Goal: Task Accomplishment & Management: Complete application form

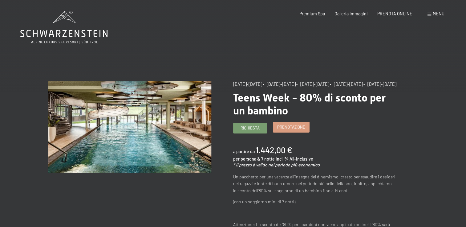
click at [284, 130] on span "Prenotazione" at bounding box center [291, 127] width 28 height 6
click at [299, 130] on span "Prenotazione" at bounding box center [291, 127] width 28 height 6
click at [250, 130] on span "Richiesta" at bounding box center [249, 127] width 19 height 6
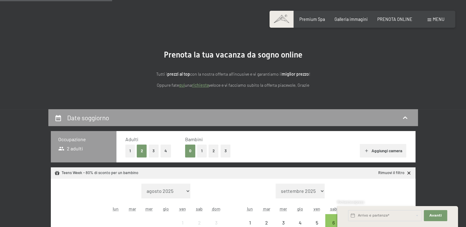
scroll to position [21, 0]
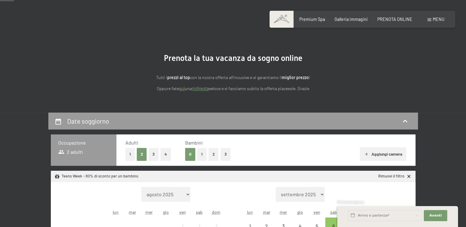
click at [154, 154] on button "3" at bounding box center [154, 154] width 10 height 13
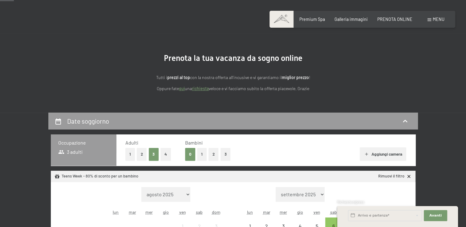
click at [211, 156] on button "2" at bounding box center [213, 154] width 10 height 13
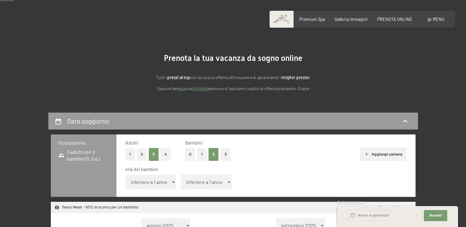
click at [173, 183] on select "inferiore a 1 anno 1 anno 2 anni 3 anni 4 anni 5 anni 6 anni 7 anni 8 anni 9 an…" at bounding box center [150, 182] width 51 height 15
click at [125, 175] on select "inferiore a 1 anno 1 anno 2 anni 3 anni 4 anni 5 anni 6 anni 7 anni 8 anni 9 an…" at bounding box center [150, 182] width 51 height 15
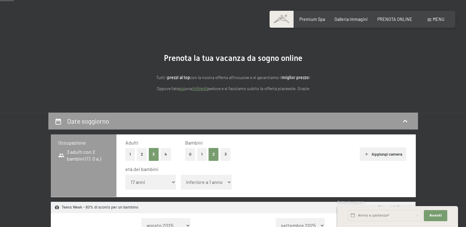
click at [174, 183] on select "inferiore a 1 anno 1 anno 2 anni 3 anni 4 anni 5 anni 6 anni 7 anni 8 anni 9 an…" at bounding box center [150, 182] width 51 height 15
select select "16"
click at [125, 175] on select "inferiore a 1 anno 1 anno 2 anni 3 anni 4 anni 5 anni 6 anni 7 anni 8 anni 9 an…" at bounding box center [150, 182] width 51 height 15
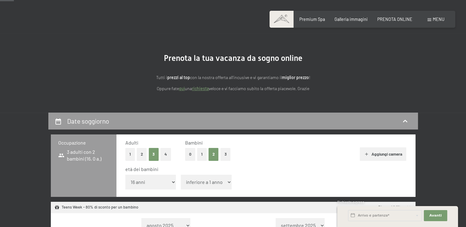
click at [199, 182] on select "inferiore a 1 anno 1 anno 2 anni 3 anni 4 anni 5 anni 6 anni 7 anni 8 anni 9 an…" at bounding box center [206, 182] width 51 height 15
select select "12"
click at [181, 175] on select "inferiore a 1 anno 1 anno 2 anni 3 anni 4 anni 5 anni 6 anni 7 anni 8 anni 9 an…" at bounding box center [206, 182] width 51 height 15
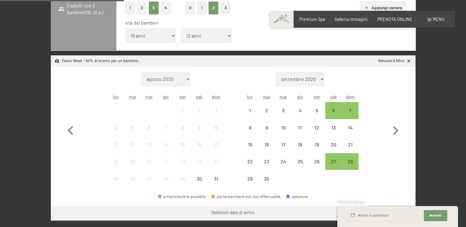
scroll to position [166, 0]
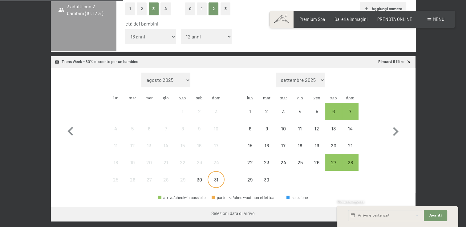
click at [214, 179] on div "31" at bounding box center [215, 184] width 15 height 15
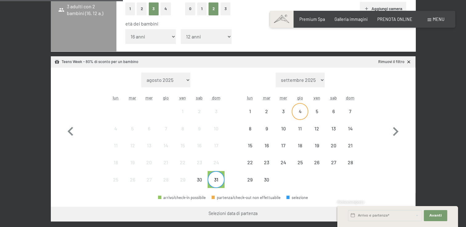
click at [298, 116] on div "4" at bounding box center [299, 116] width 15 height 15
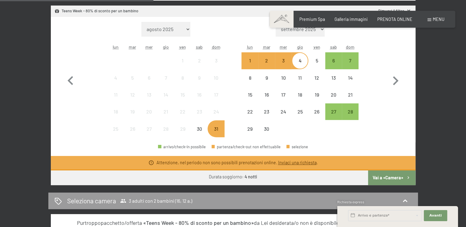
scroll to position [225, 0]
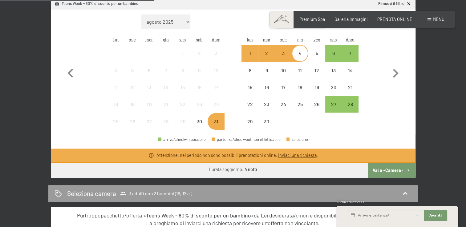
click at [305, 154] on link "Inviaci una richiesta" at bounding box center [297, 155] width 38 height 5
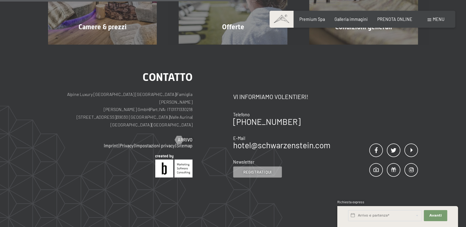
scroll to position [133, 0]
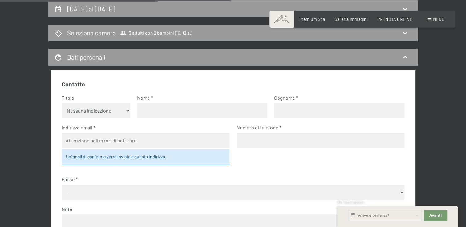
click at [126, 112] on select "Nessuna indicazione Sig.ra Sig." at bounding box center [96, 110] width 69 height 15
select select "f"
click at [62, 103] on select "Nessuna indicazione Sig.ra Sig." at bounding box center [96, 110] width 69 height 15
click at [154, 109] on input "text" at bounding box center [202, 110] width 130 height 15
type input "Fabiola"
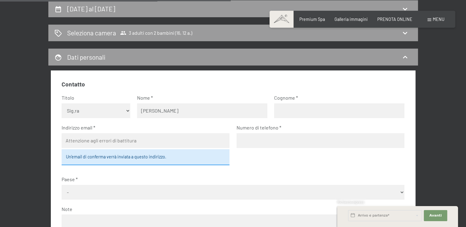
type input "Bortoletto"
type input "fbortoletto@yahoo.it"
type input "3497829194"
select select "ITA"
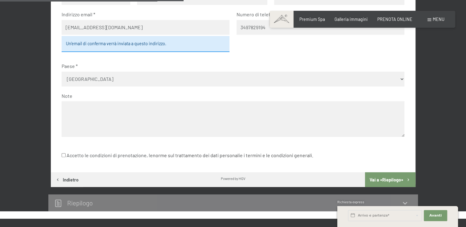
scroll to position [247, 0]
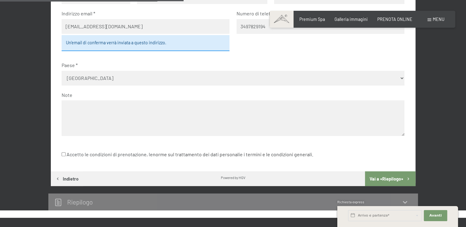
click at [124, 108] on textarea at bounding box center [233, 117] width 342 height 35
click at [220, 114] on textarea "Buongiorno, siamo una famiglia di 5 persone (2 adulti, 3 ragazze di 19, 17 e 12…" at bounding box center [233, 117] width 342 height 35
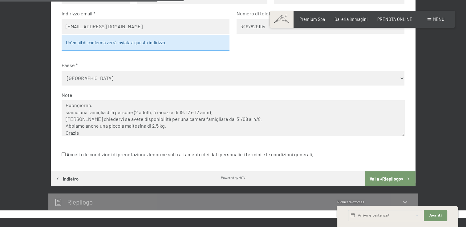
scroll to position [9, 0]
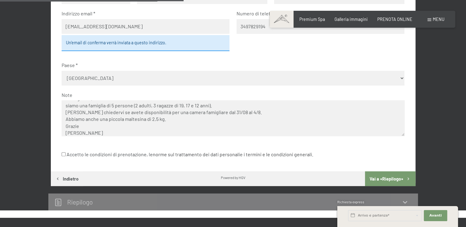
type textarea "Buongiorno, siamo una famiglia di 5 persone (2 adulti, 3 ragazze di 19, 17 e 12…"
click at [66, 153] on label "Accetto le condizioni di prenotazione, le norme sul trattamento dei dati person…" at bounding box center [187, 155] width 251 height 12
click at [66, 153] on input "Accetto le condizioni di prenotazione, le norme sul trattamento dei dati person…" at bounding box center [64, 154] width 4 height 4
checkbox input "true"
click at [379, 177] on button "Vai a «Riepilogo»" at bounding box center [390, 178] width 50 height 15
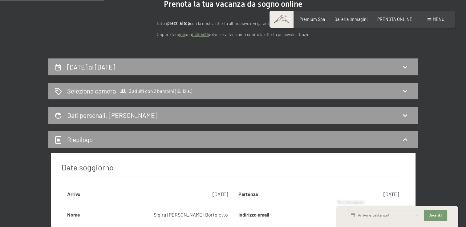
scroll to position [64, 0]
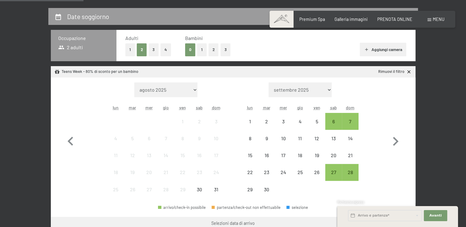
scroll to position [124, 0]
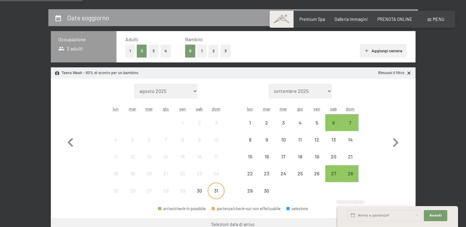
click at [219, 188] on div "31" at bounding box center [215, 195] width 15 height 15
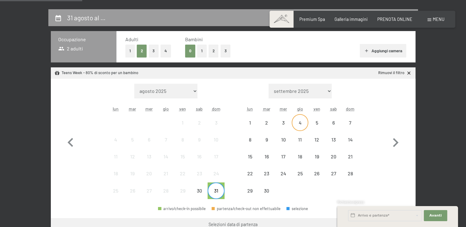
click at [302, 124] on div "4" at bounding box center [299, 127] width 15 height 15
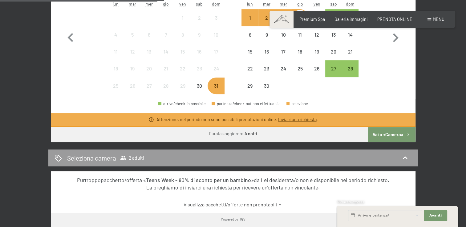
scroll to position [228, 0]
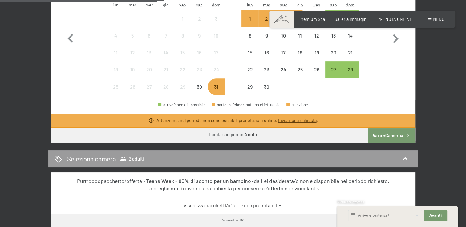
click at [398, 133] on button "Vai a «Camera»" at bounding box center [391, 135] width 47 height 15
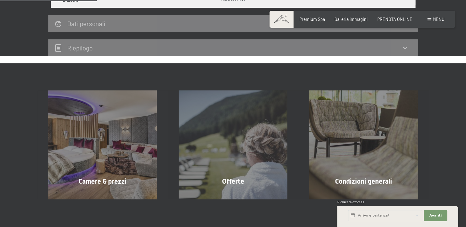
scroll to position [133, 0]
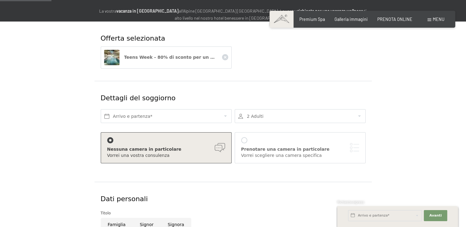
scroll to position [68, 0]
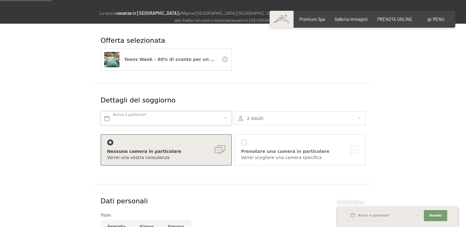
click at [225, 121] on input "text" at bounding box center [166, 118] width 131 height 14
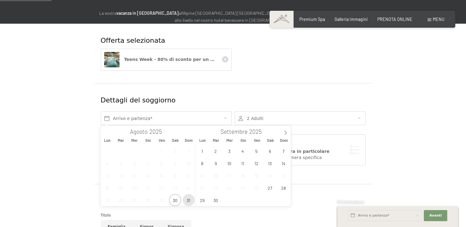
click at [187, 199] on span "31" at bounding box center [188, 200] width 12 height 12
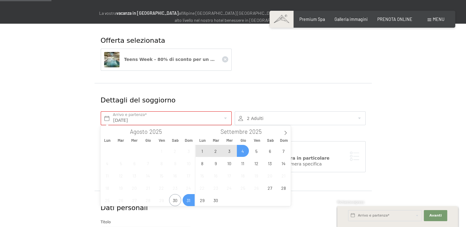
click at [242, 152] on span "4" at bounding box center [243, 151] width 12 height 12
type input "Dom. 31/08/2025 - Gio. 04/09/2025"
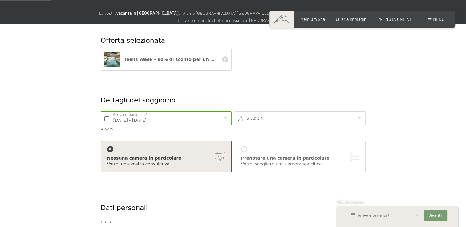
click at [359, 117] on div at bounding box center [299, 118] width 131 height 14
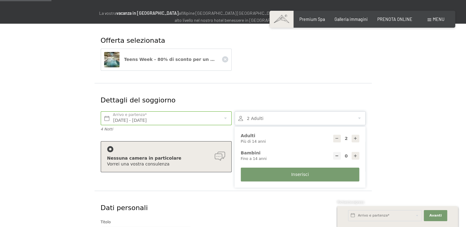
click at [356, 139] on icon at bounding box center [355, 138] width 4 height 4
type input "4"
click at [355, 154] on icon at bounding box center [355, 156] width 4 height 4
select select
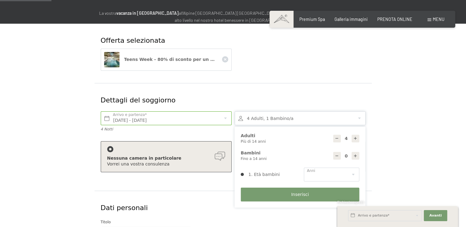
type input "1"
click at [353, 175] on select "0 1 2 3 4 5 6 7 8 9 10 11 12 13 14" at bounding box center [331, 175] width 55 height 14
select select "12"
click at [304, 168] on select "0 1 2 3 4 5 6 7 8 9 10 11 12 13 14" at bounding box center [331, 175] width 55 height 14
click at [303, 193] on span "Inserisci" at bounding box center [300, 195] width 18 height 6
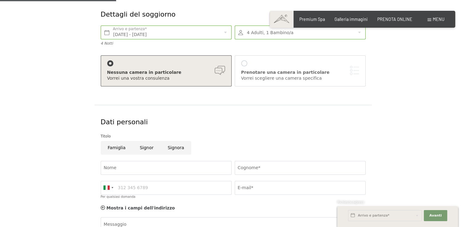
scroll to position [155, 0]
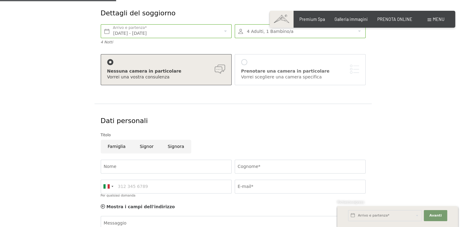
click at [156, 86] on div "Nessuna camera in particolare Vorrei una vostra consulenza" at bounding box center [166, 71] width 134 height 34
click at [171, 61] on div "Nessuna camera in particolare Vorrei una vostra consulenza" at bounding box center [166, 69] width 118 height 21
click at [109, 146] on input "Famiglia" at bounding box center [117, 147] width 32 height 14
radio input "true"
click at [137, 166] on input "Nome" at bounding box center [166, 167] width 131 height 14
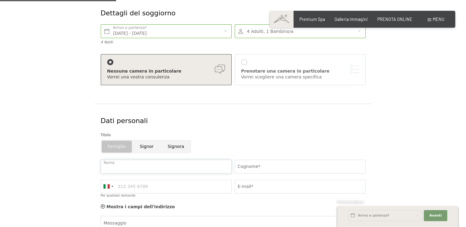
type input "Fabiola"
type input "Bortoletto"
type input "3497829194"
type input "fbortoletto@yahoo.it"
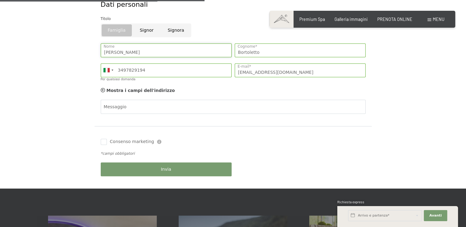
scroll to position [273, 0]
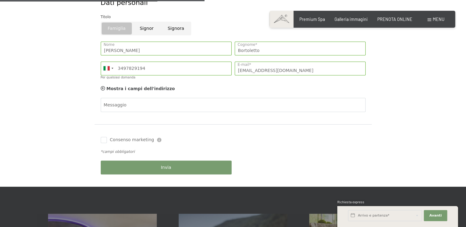
click at [188, 115] on div "Messaggio" at bounding box center [233, 106] width 268 height 23
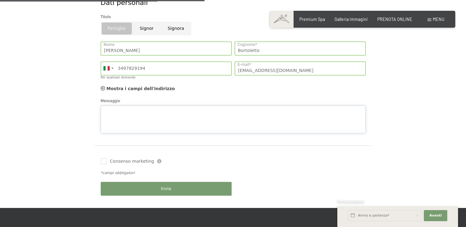
click at [189, 105] on div "Messaggio" at bounding box center [233, 115] width 265 height 35
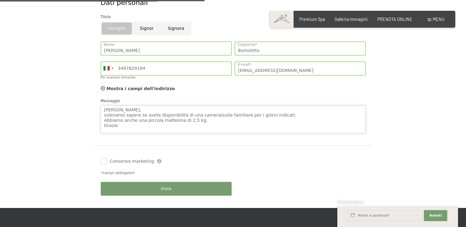
scroll to position [1, 0]
type textarea "Buongiorno, volevamo sapere se avete disponibilità di una camera/suite familiar…"
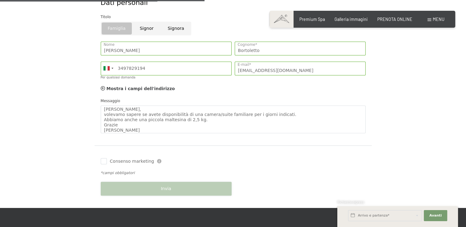
click at [165, 190] on div "Invia" at bounding box center [166, 189] width 134 height 20
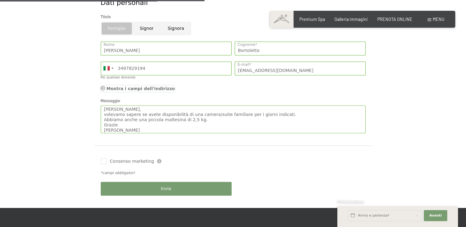
click at [142, 87] on span "Mostra i campi dell'indirizzo" at bounding box center [140, 88] width 68 height 5
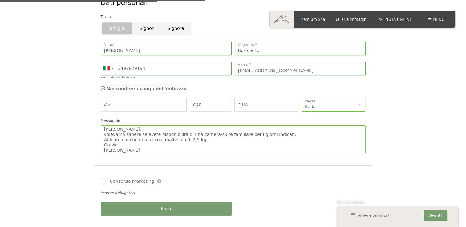
click at [142, 87] on span "Nascondere i campi dell'indirizzo" at bounding box center [146, 88] width 80 height 5
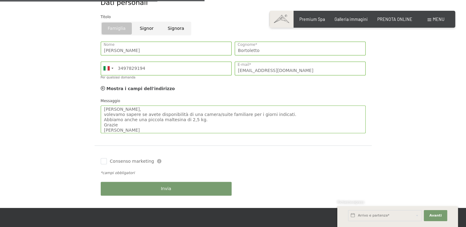
click at [112, 161] on span "Consenso marketing" at bounding box center [132, 161] width 44 height 6
click at [107, 161] on input "Consenso marketing" at bounding box center [104, 161] width 6 height 6
click at [106, 161] on input "Consenso marketing" at bounding box center [104, 161] width 6 height 6
checkbox input "true"
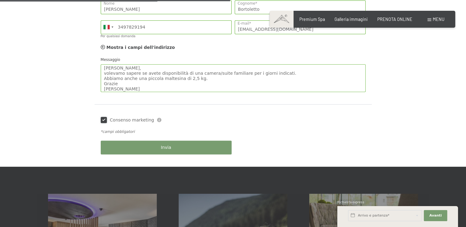
scroll to position [318, 0]
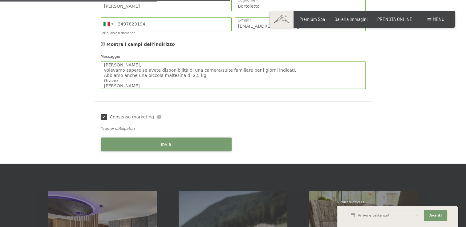
click at [194, 141] on button "Invia" at bounding box center [166, 145] width 131 height 14
